Goal: Information Seeking & Learning: Learn about a topic

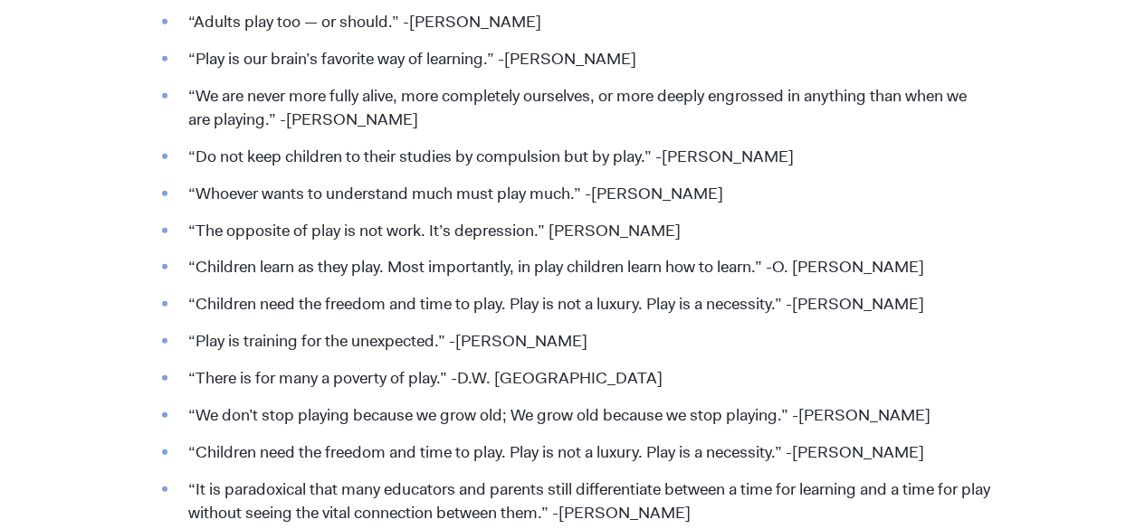
scroll to position [2183, 0]
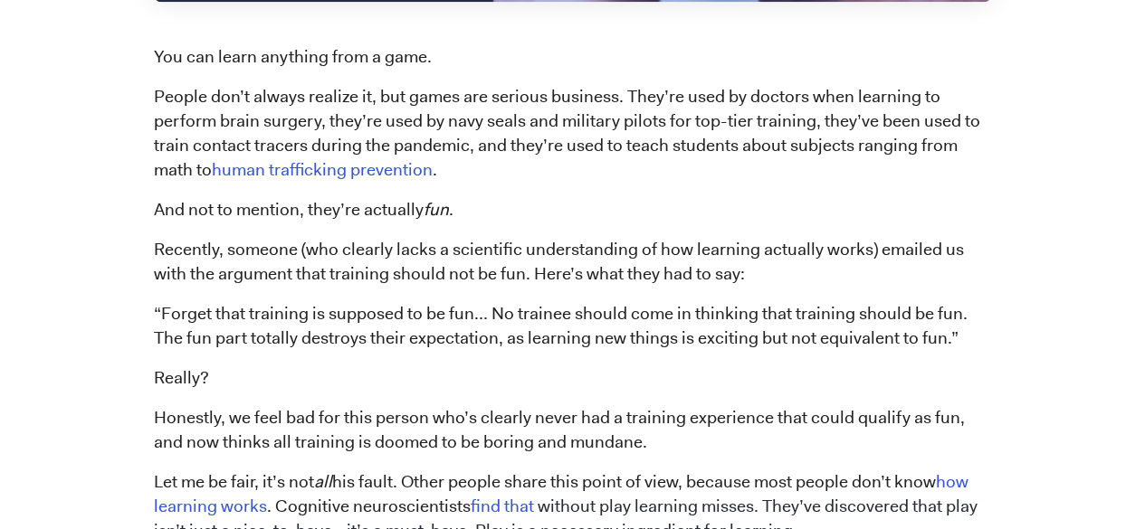
scroll to position [1139, 0]
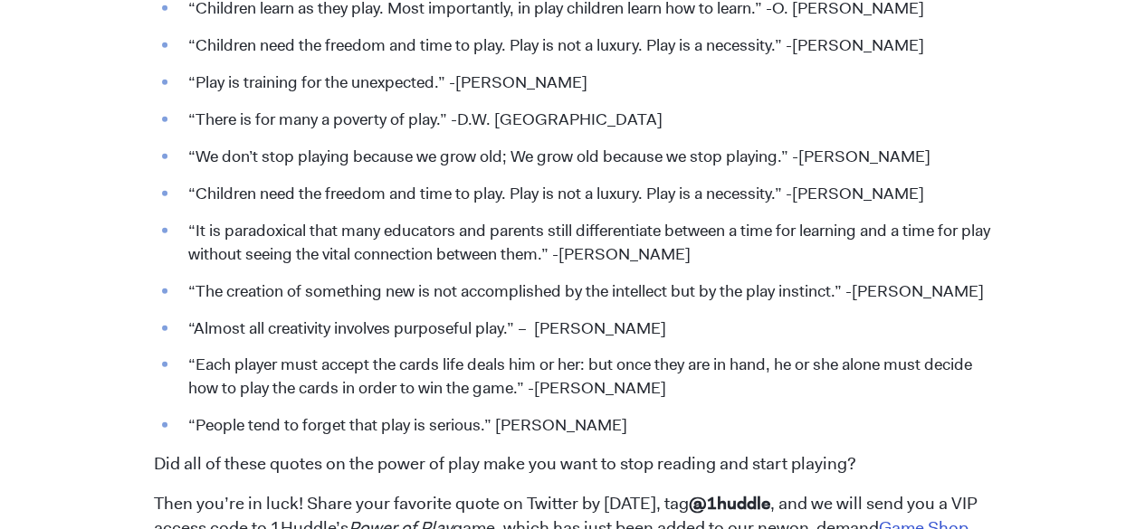
scroll to position [2444, 0]
drag, startPoint x: 195, startPoint y: 290, endPoint x: 842, endPoint y: 267, distance: 647.4
click at [842, 267] on ul "“Adults play too — or should.” -[PERSON_NAME] “Play is our brain’s favorite way…" at bounding box center [572, 94] width 837 height 686
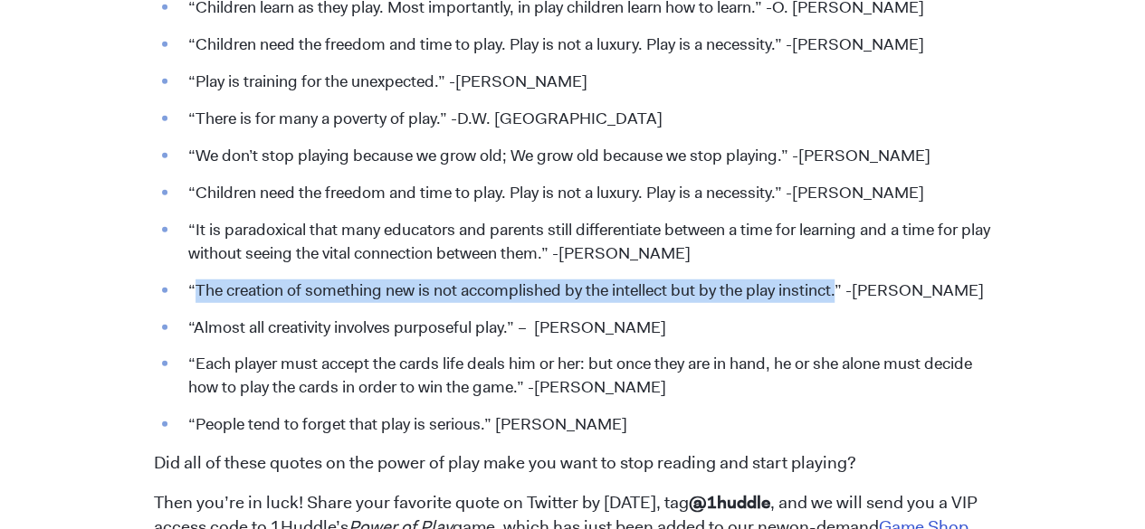
copy li "The creation of something new is not accomplished by the intellect but by the p…"
